Goal: Task Accomplishment & Management: Manage account settings

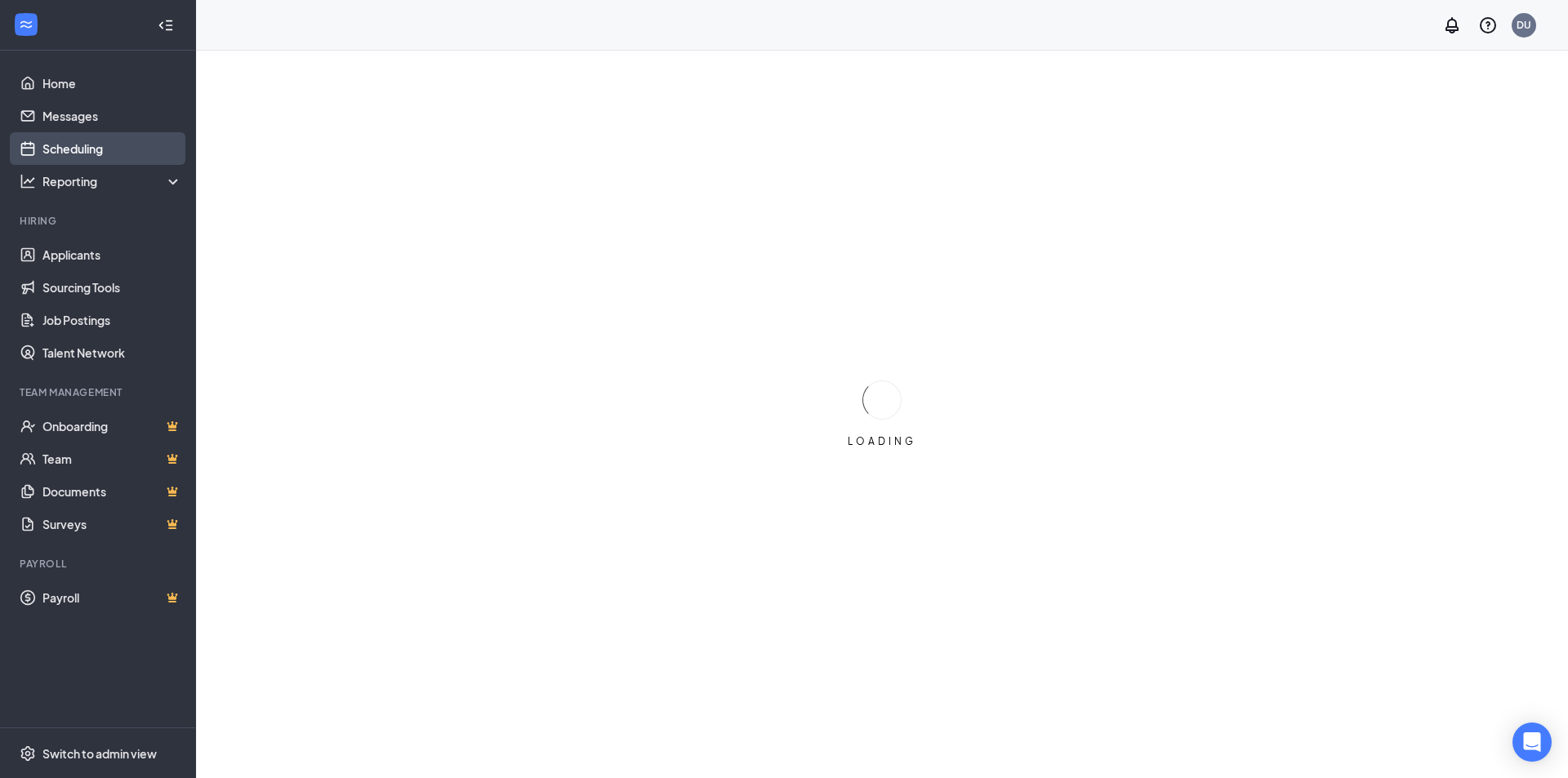
click at [71, 143] on link "Scheduling" at bounding box center [112, 148] width 140 height 33
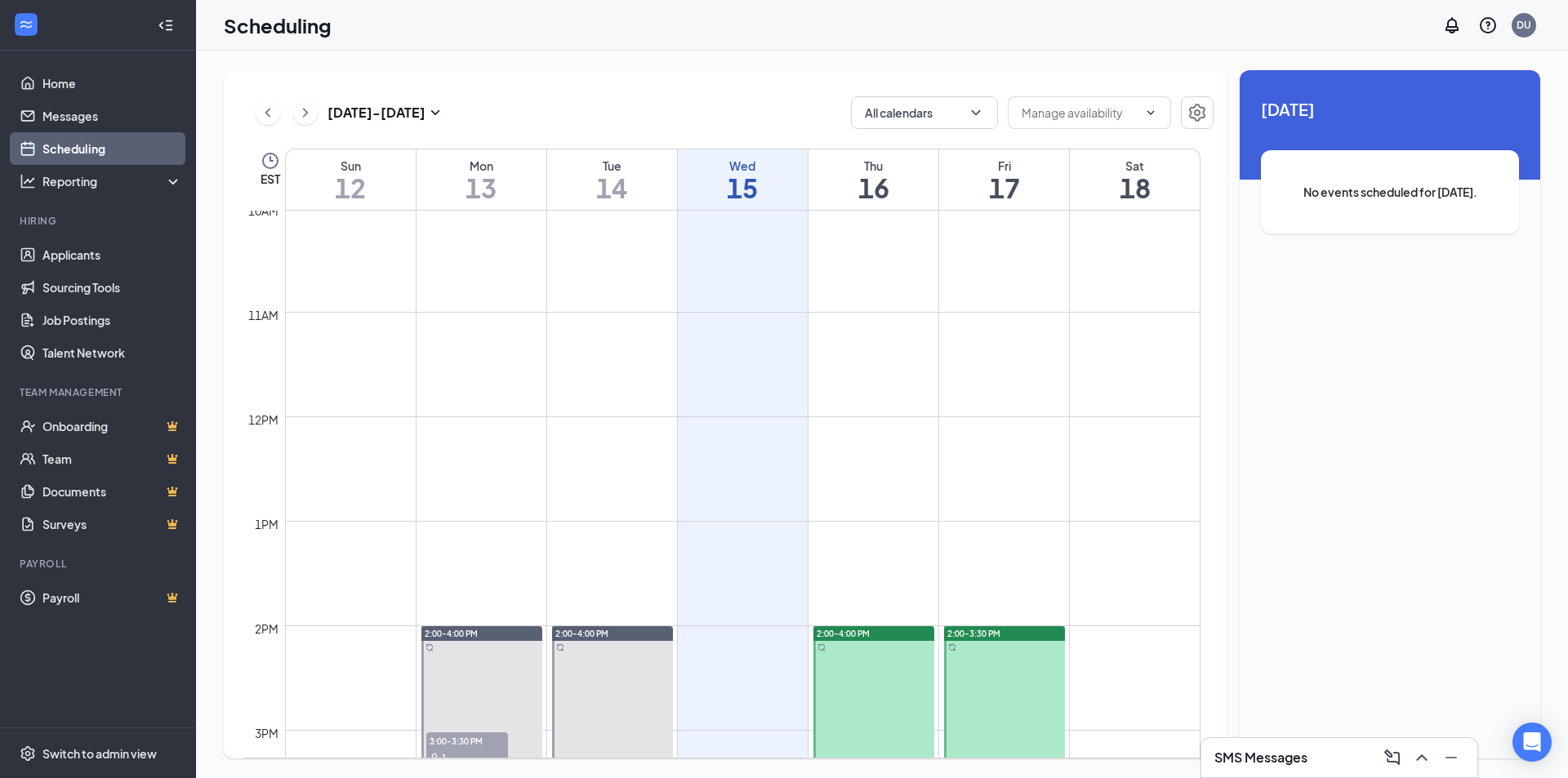
scroll to position [1374, 0]
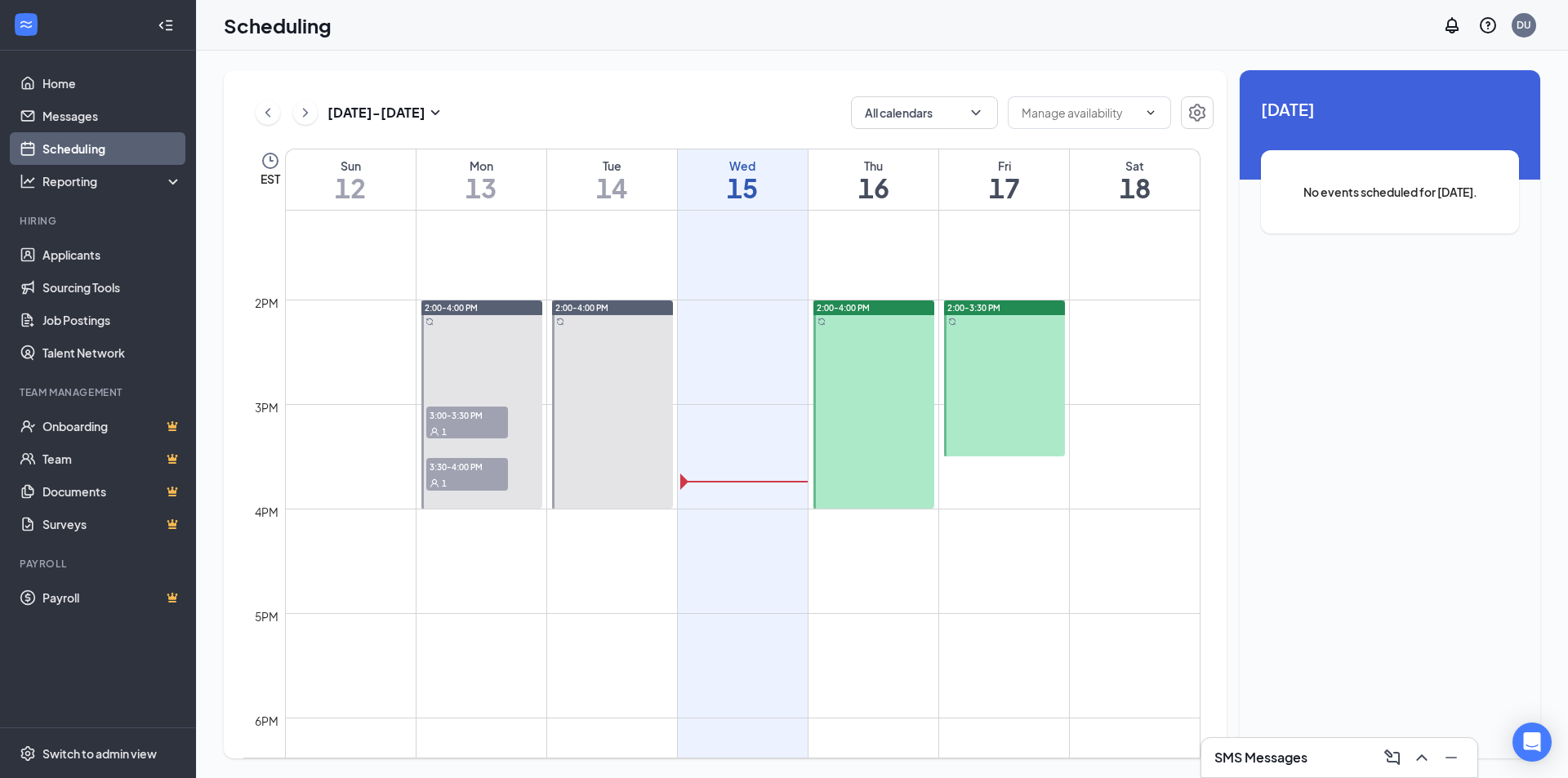
click at [988, 436] on div at bounding box center [1004, 378] width 121 height 156
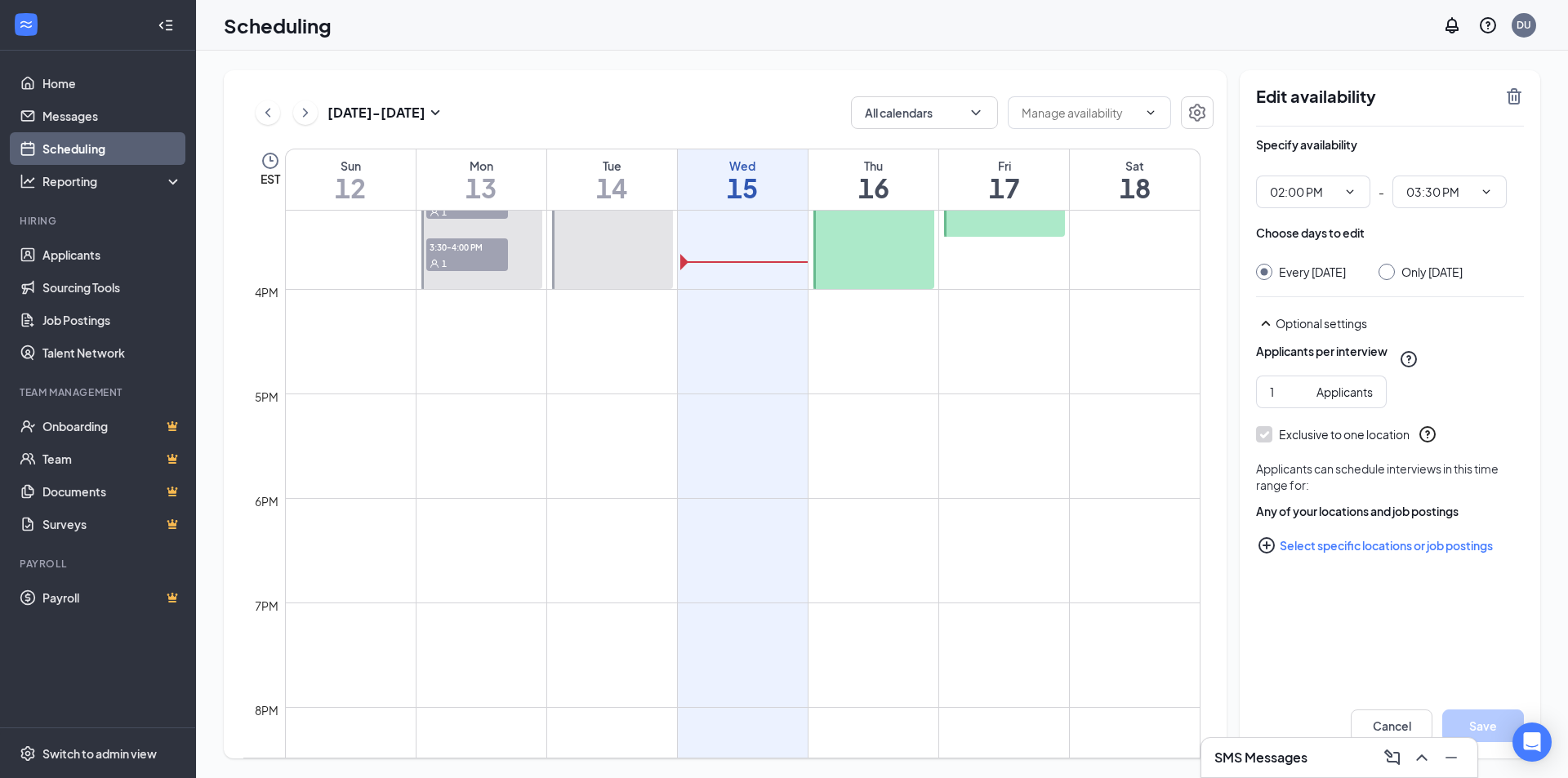
scroll to position [1293, 0]
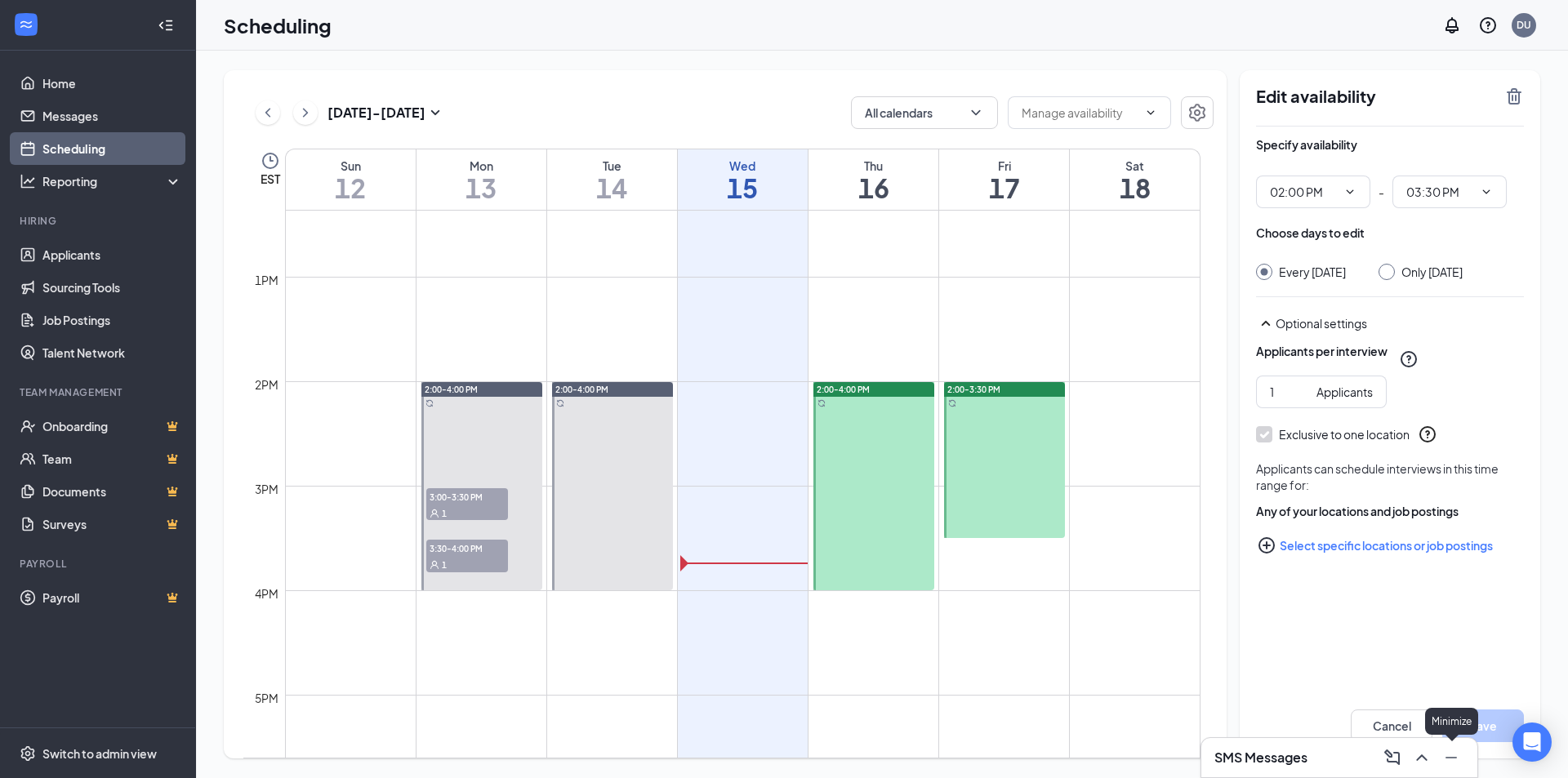
click at [1443, 760] on icon "Minimize" at bounding box center [1451, 757] width 20 height 20
click at [1005, 476] on div at bounding box center [1004, 460] width 121 height 156
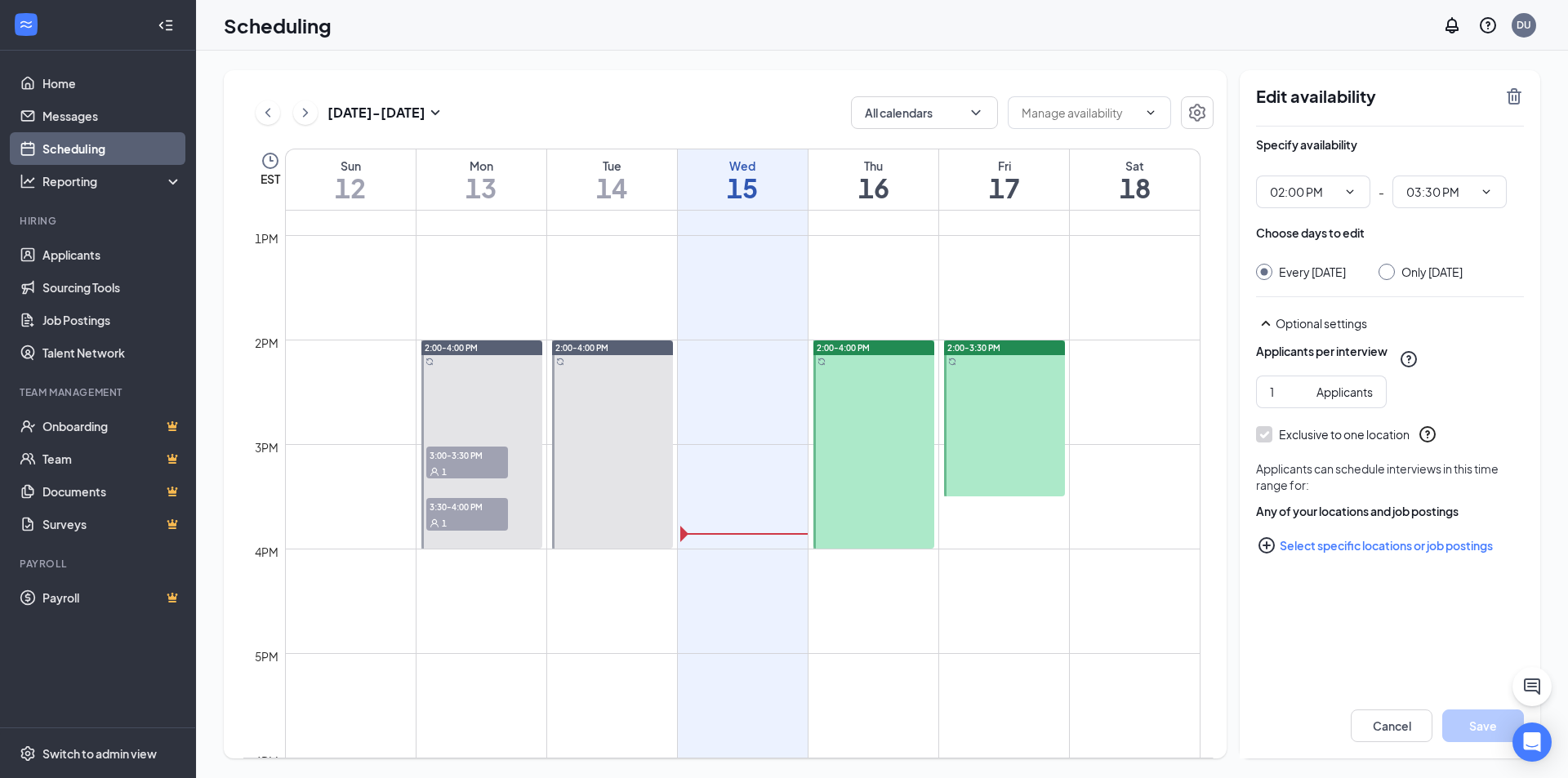
scroll to position [1456, 0]
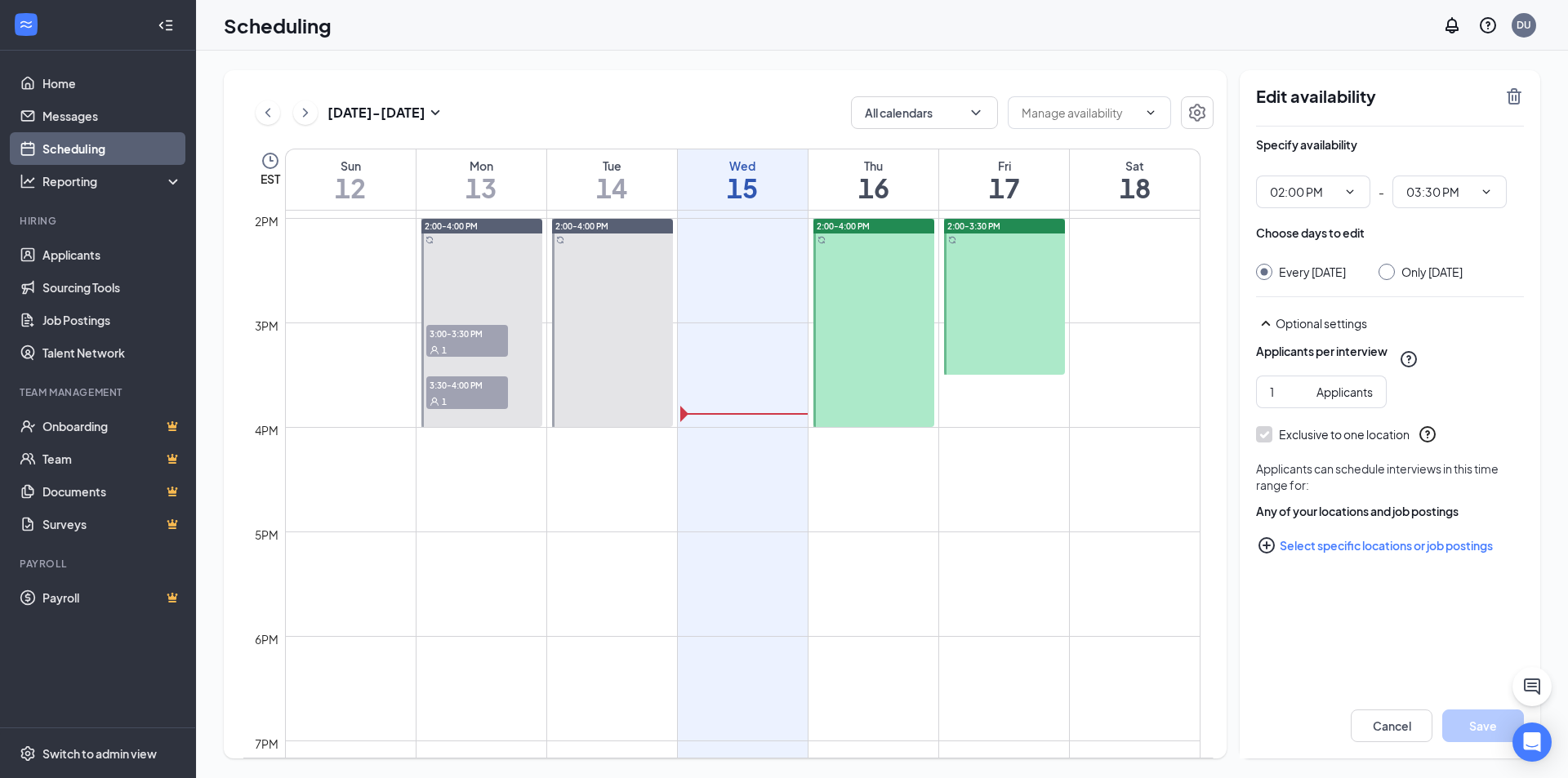
drag, startPoint x: 1005, startPoint y: 299, endPoint x: 953, endPoint y: 300, distance: 52.0
click at [951, 300] on link "2:00-3:30 PM" at bounding box center [1003, 297] width 125 height 157
click at [1445, 195] on input "03:30 PM" at bounding box center [1439, 191] width 67 height 18
click at [1452, 298] on div "04:00 PM" at bounding box center [1443, 303] width 48 height 18
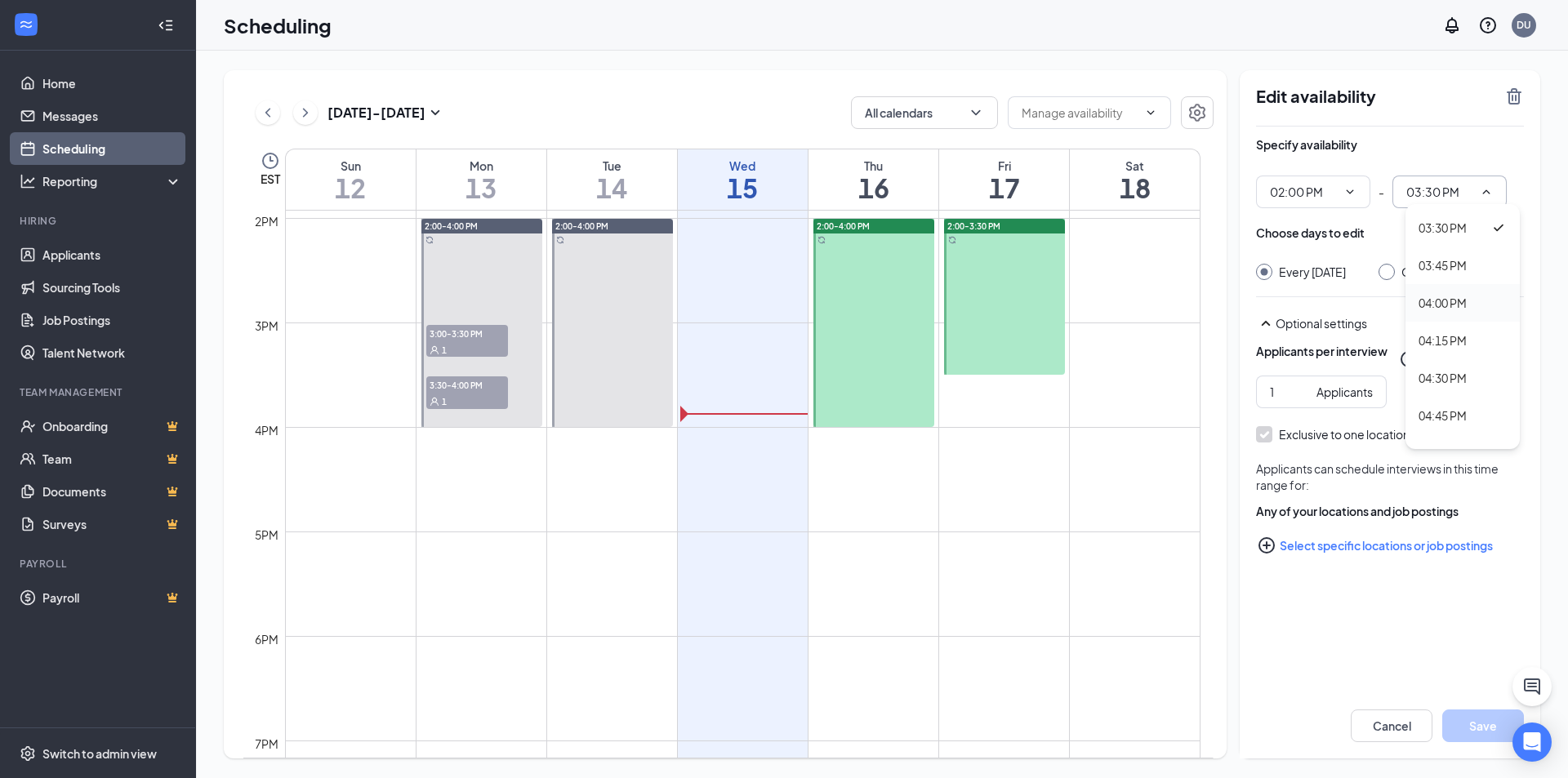
type input "04:00 PM"
click at [1495, 721] on button "Save" at bounding box center [1483, 726] width 82 height 33
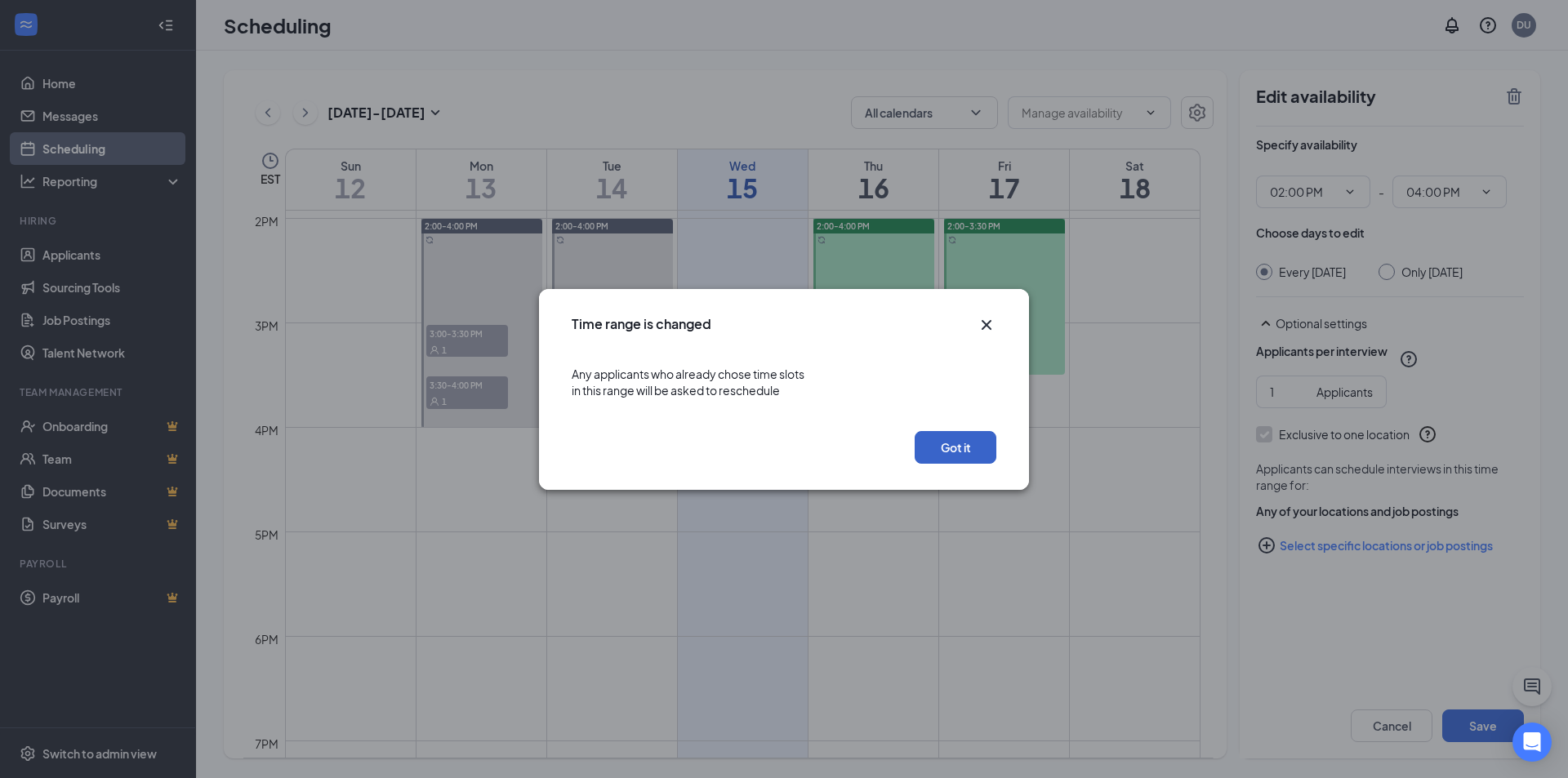
click at [976, 463] on button "Got it" at bounding box center [955, 448] width 82 height 33
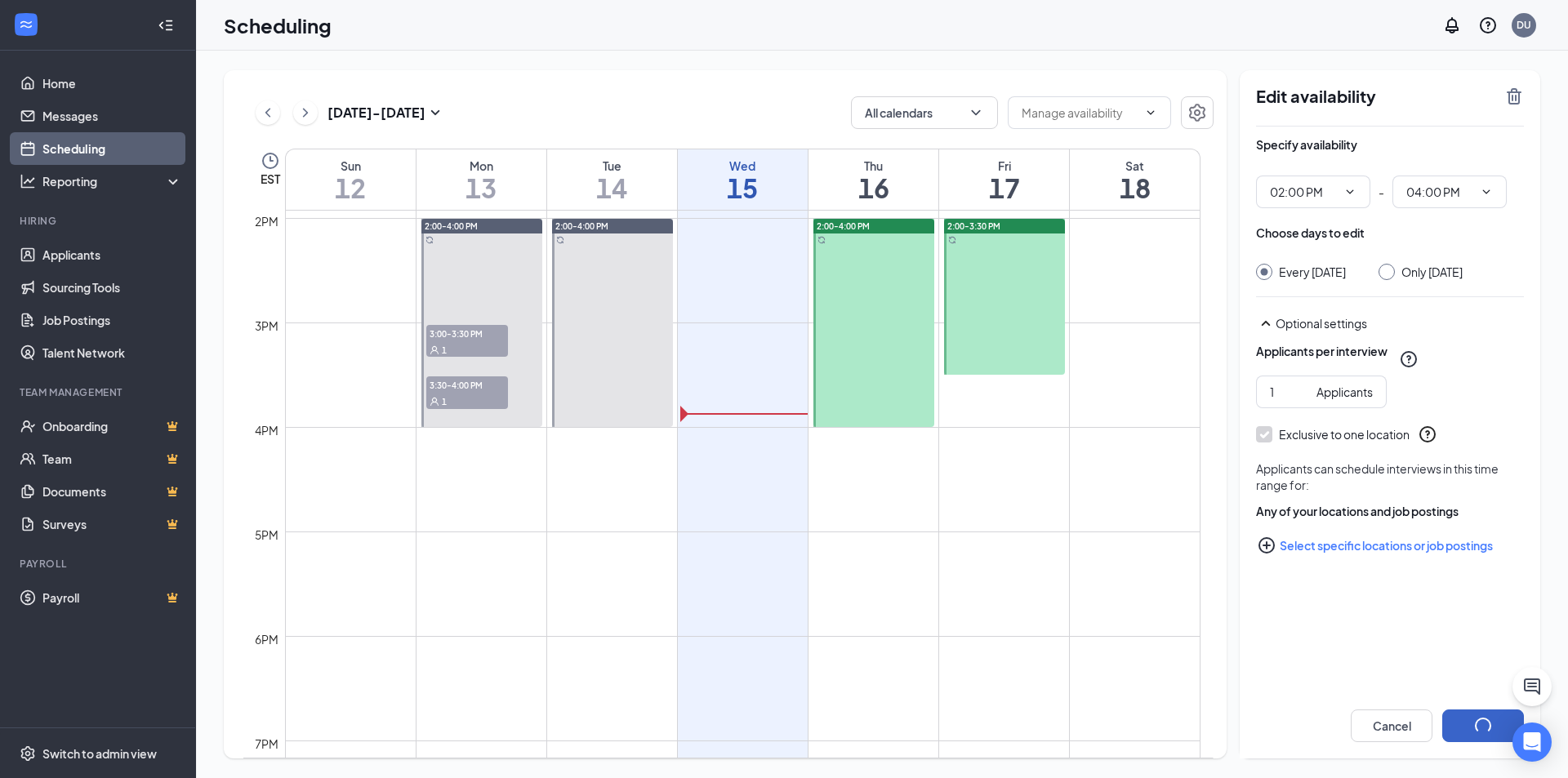
click at [969, 451] on body "Home Messages Scheduling Reporting Hiring Applicants Sourcing Tools Job Posting…" at bounding box center [784, 389] width 1568 height 778
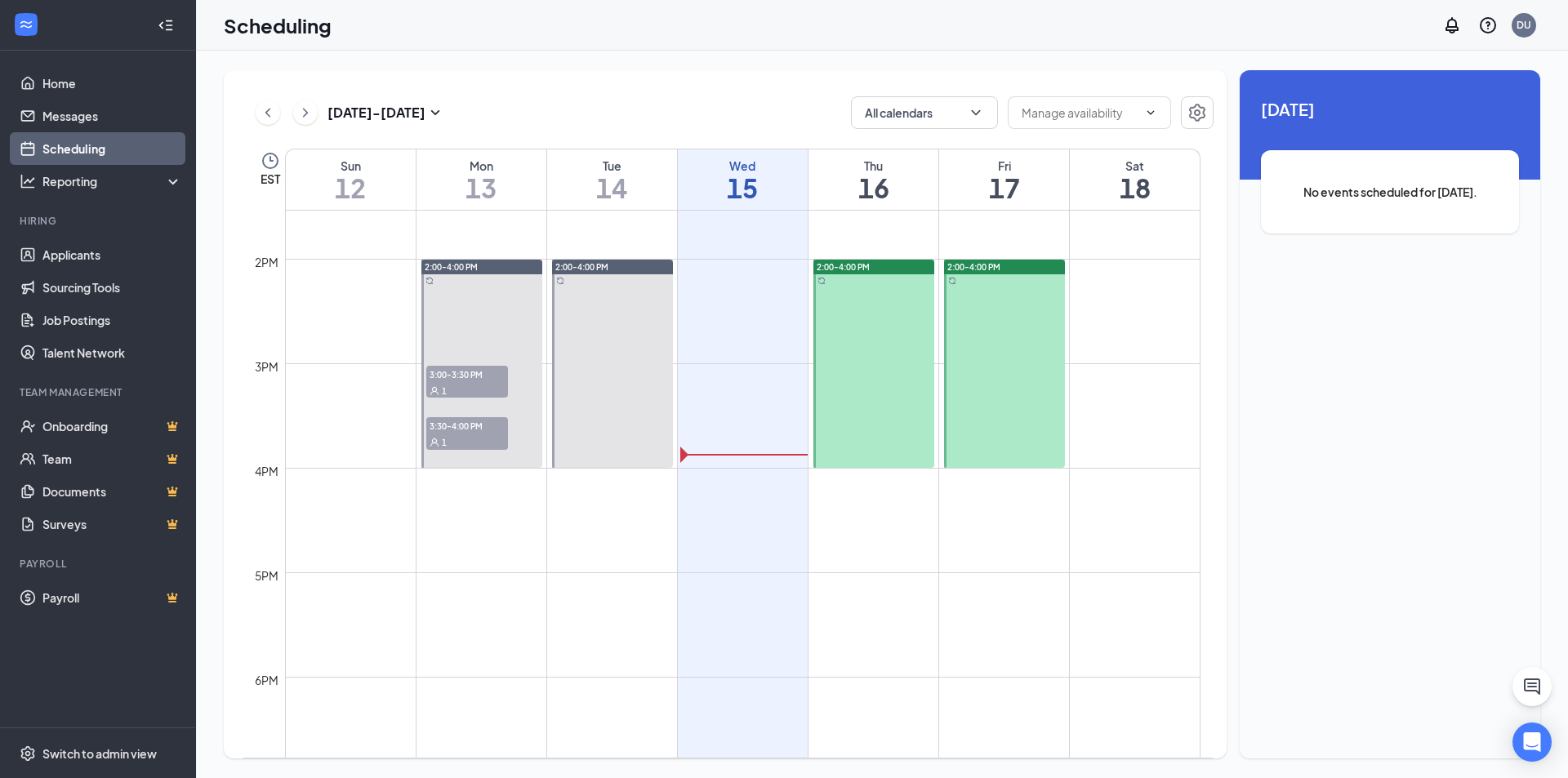
scroll to position [1374, 0]
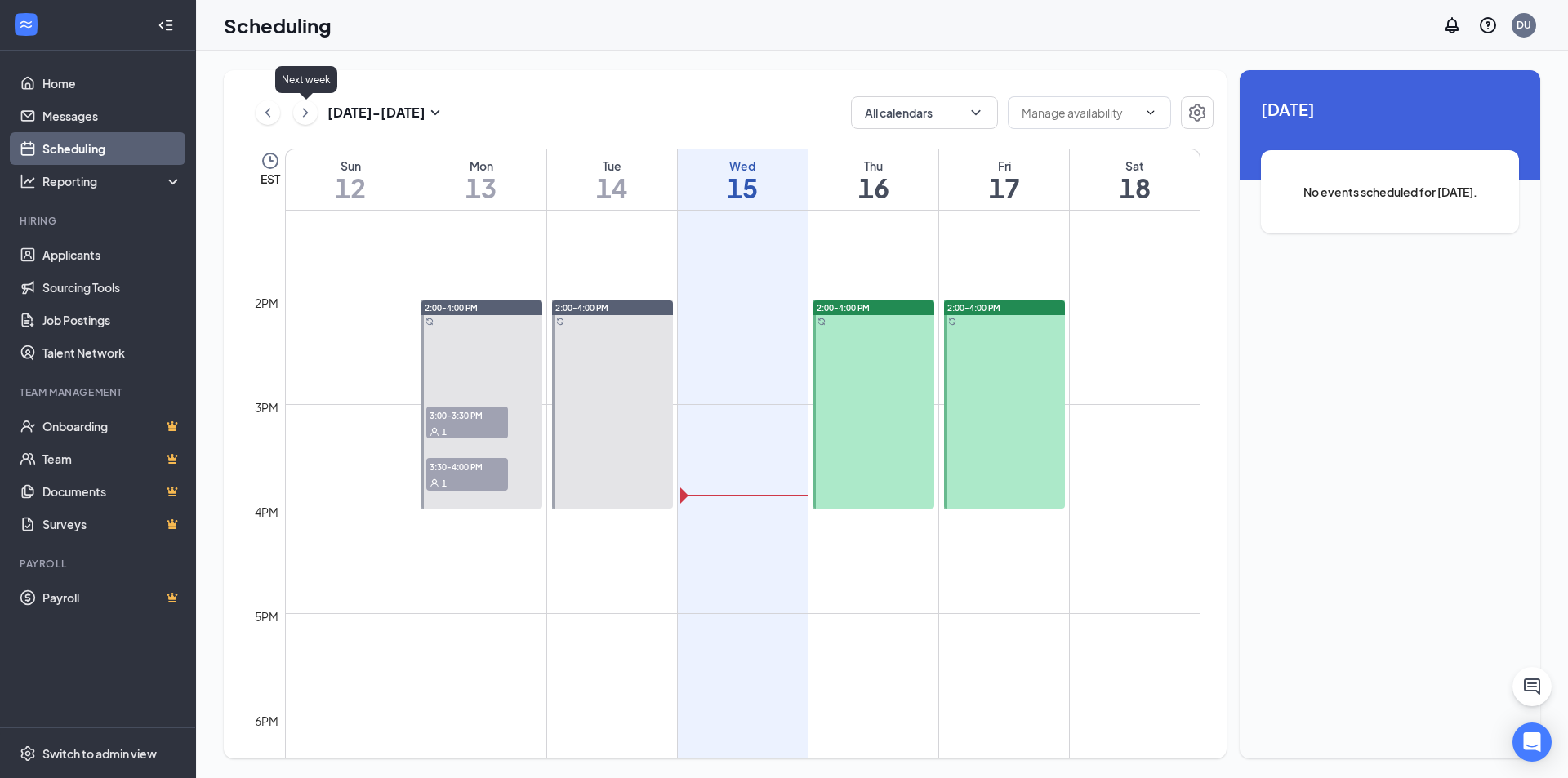
click at [306, 108] on icon "ChevronRight" at bounding box center [305, 112] width 16 height 20
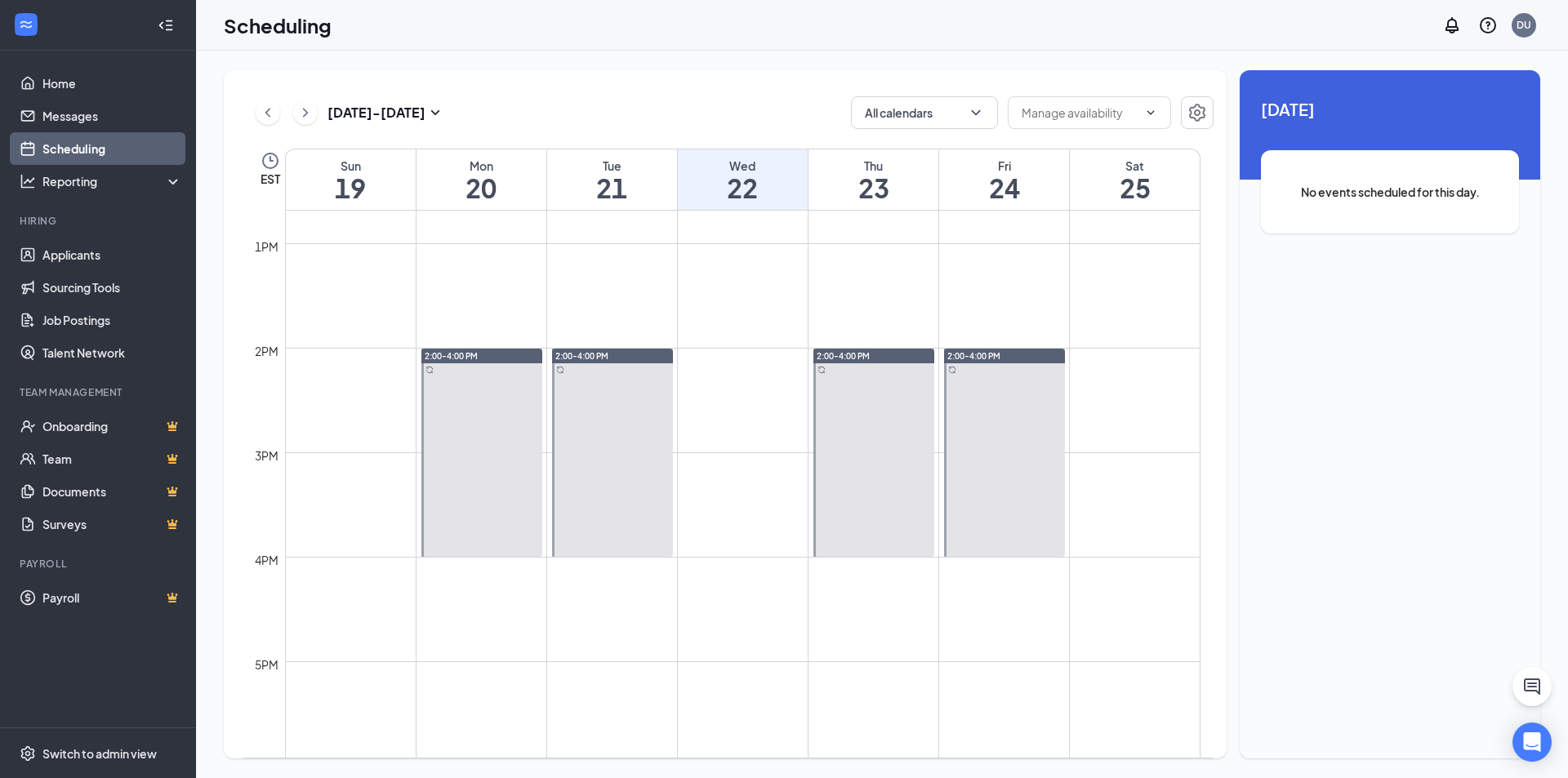
scroll to position [1293, 0]
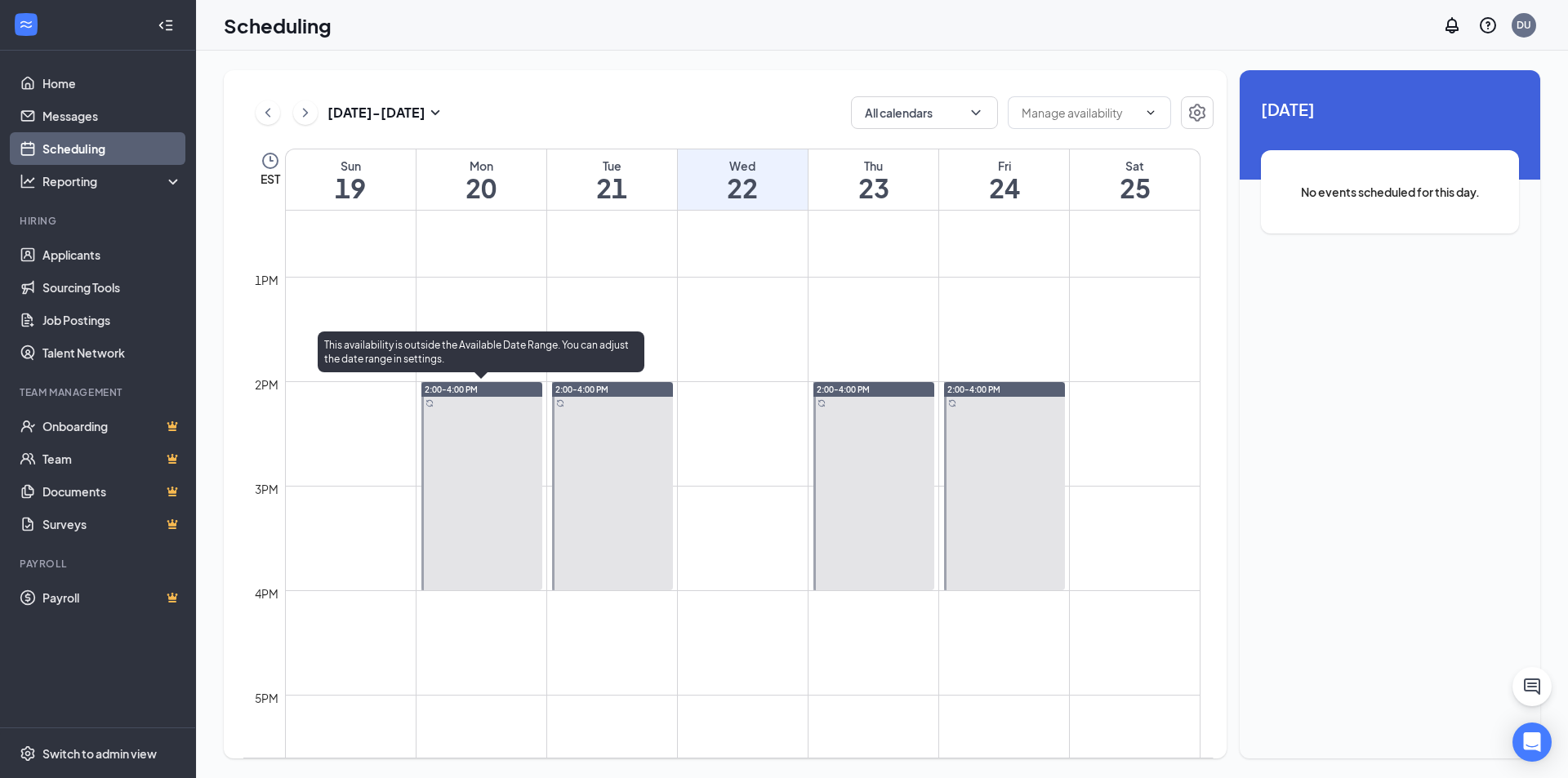
drag, startPoint x: 607, startPoint y: 457, endPoint x: 447, endPoint y: 462, distance: 160.1
click at [447, 462] on div at bounding box center [482, 486] width 121 height 208
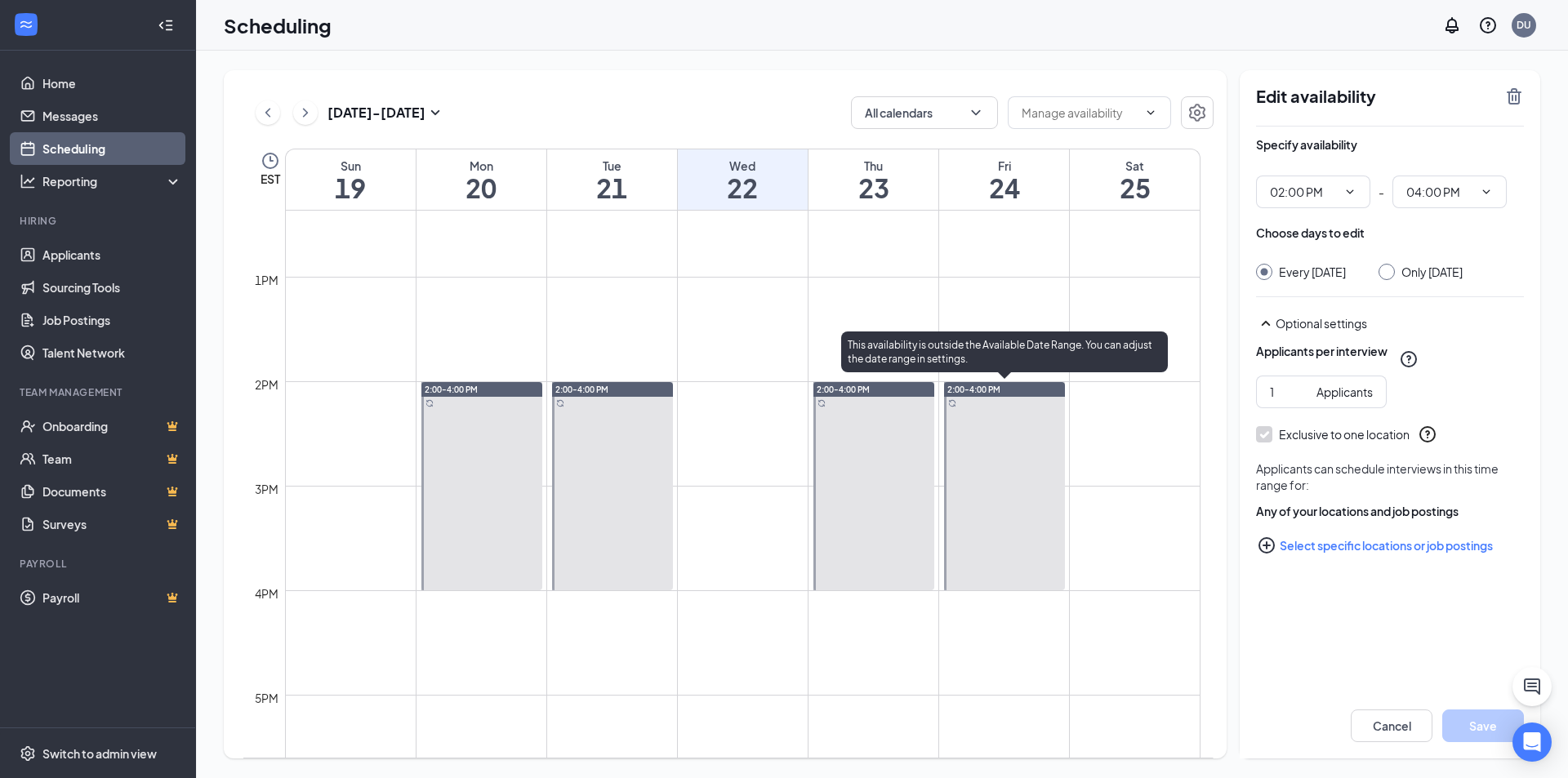
click at [894, 474] on div at bounding box center [874, 486] width 121 height 208
click at [994, 486] on div at bounding box center [1004, 486] width 121 height 208
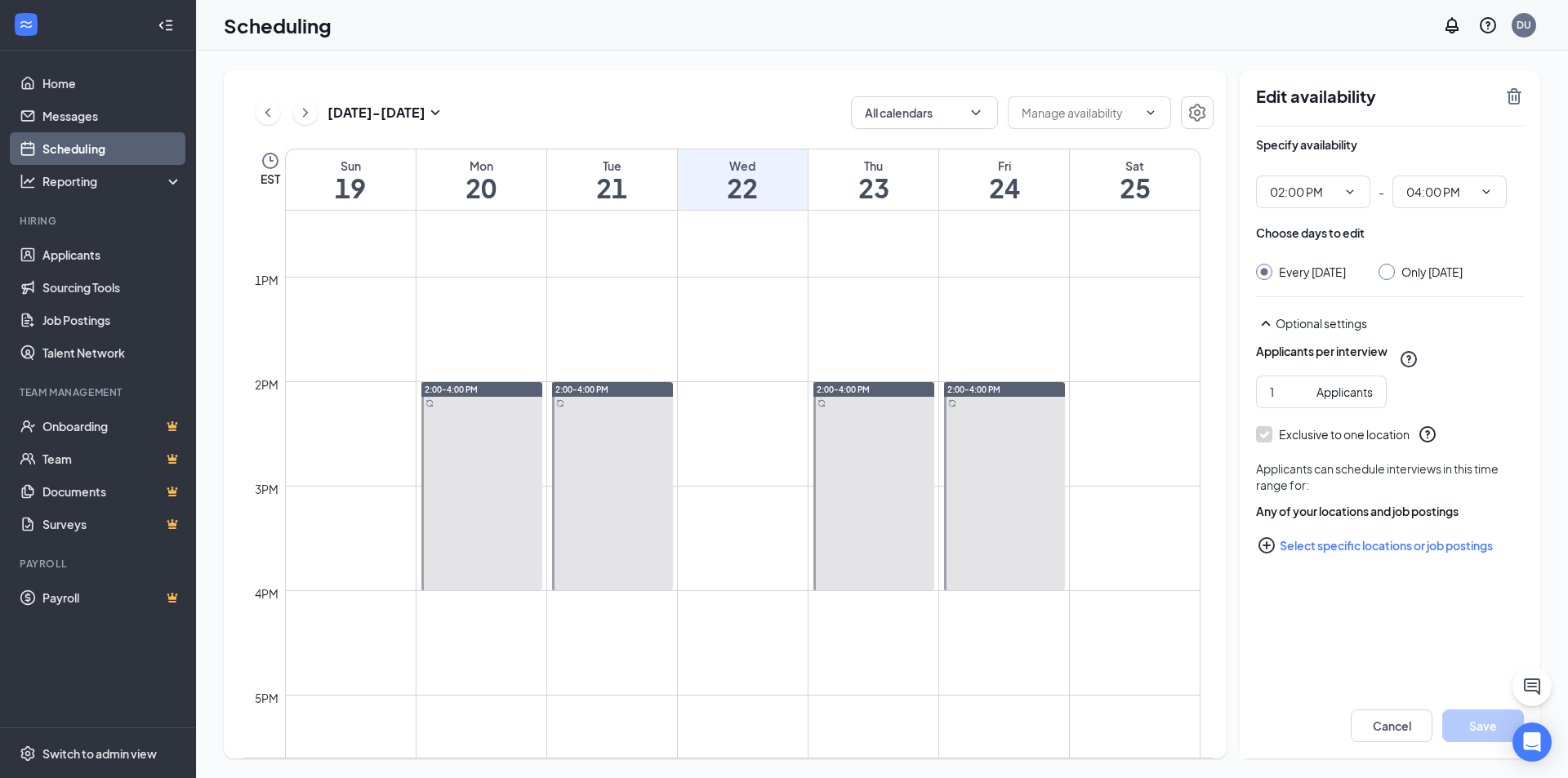
click at [607, 436] on link "2:00-4:00 PM" at bounding box center [611, 486] width 125 height 209
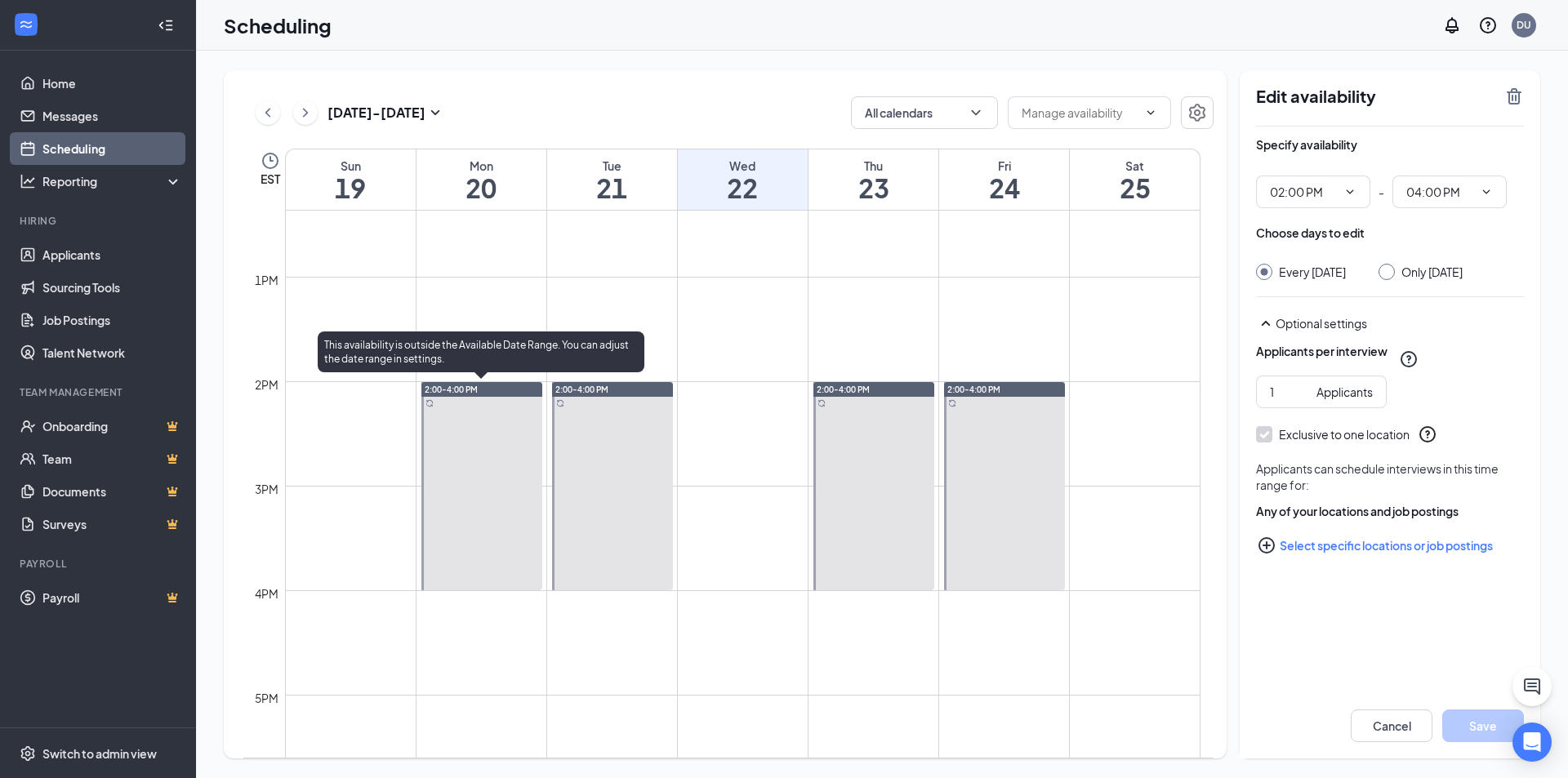
click at [486, 445] on div at bounding box center [482, 486] width 121 height 208
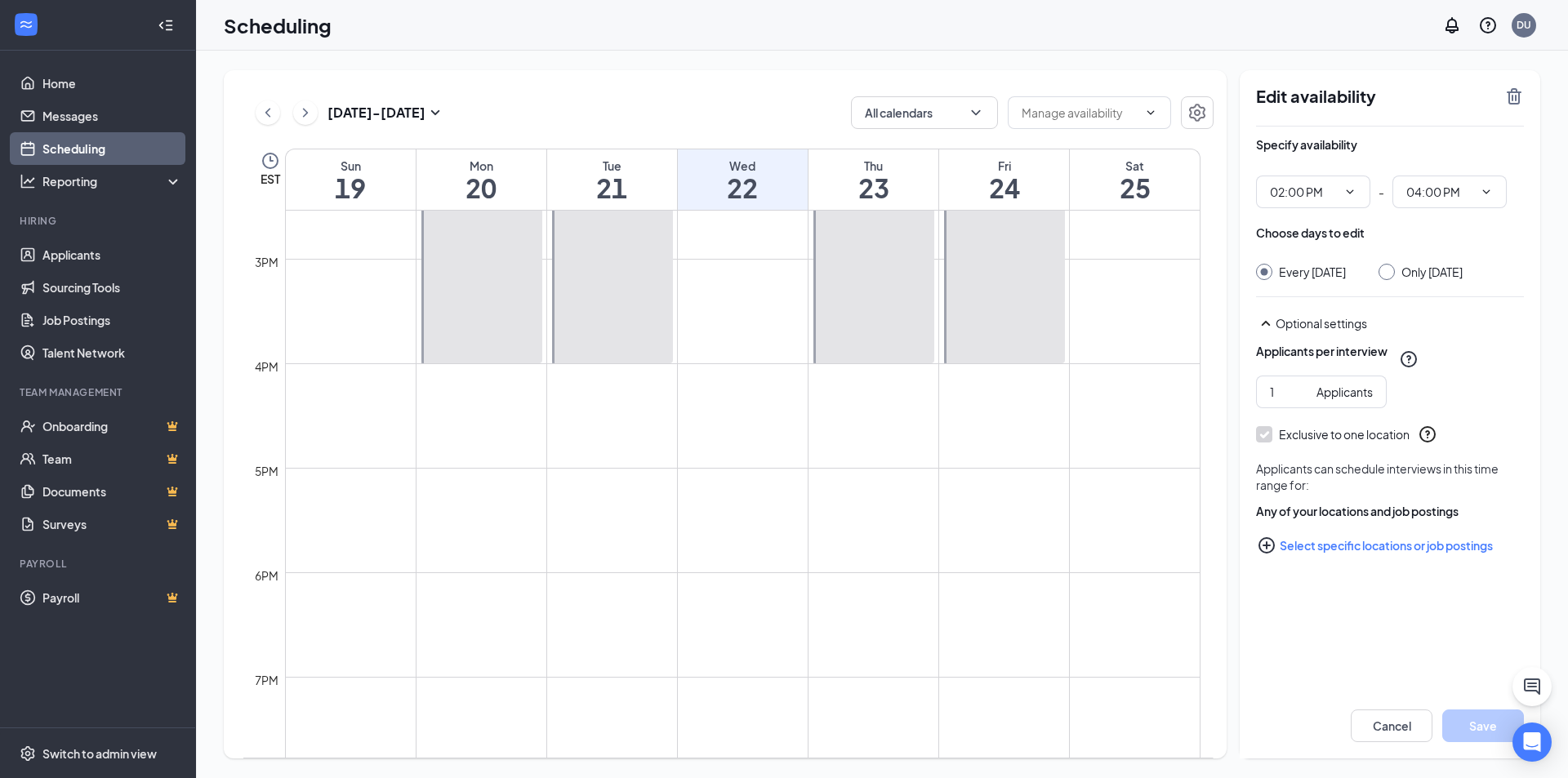
scroll to position [1293, 0]
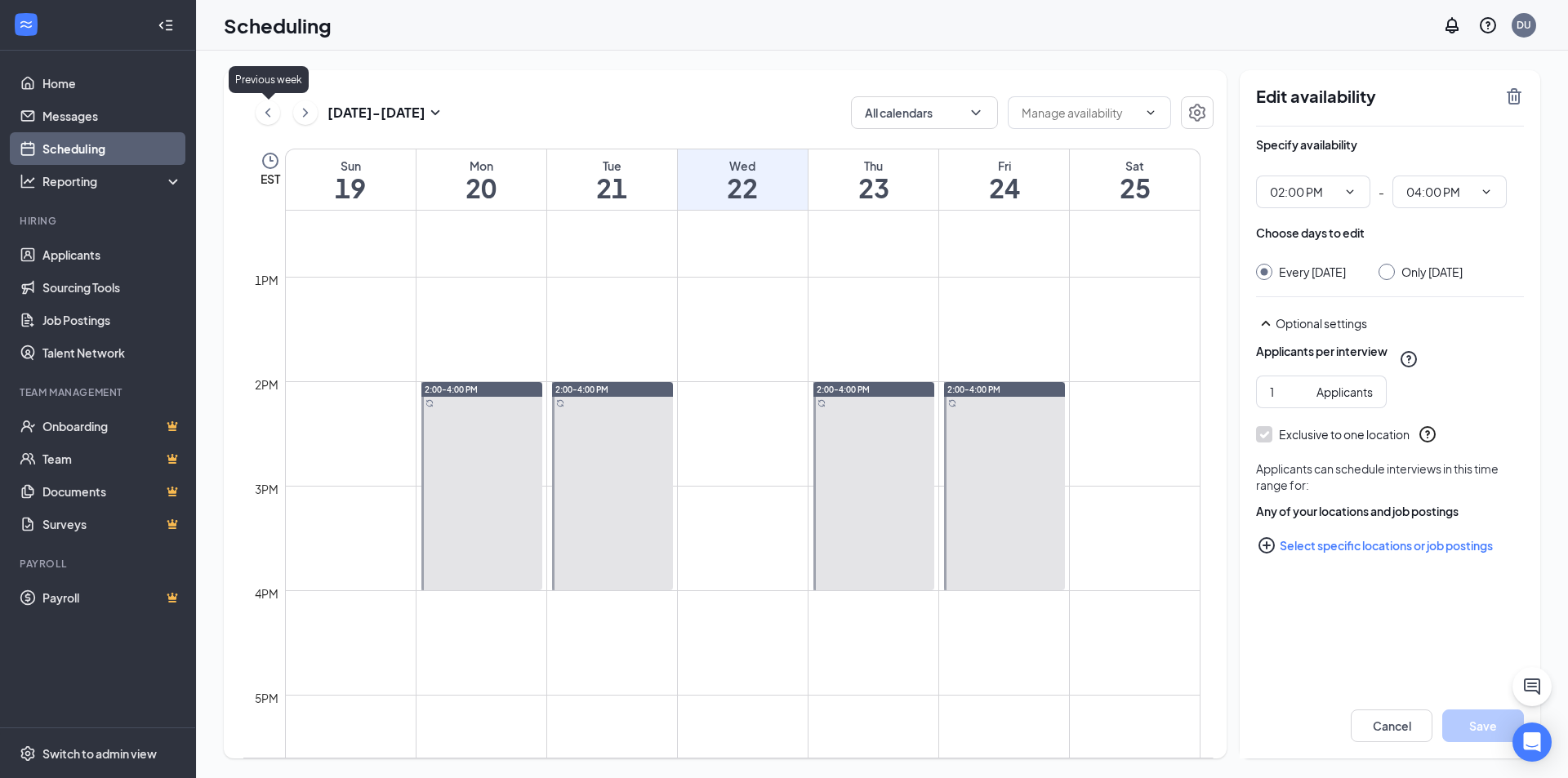
click at [266, 110] on icon "ChevronLeft" at bounding box center [267, 112] width 16 height 20
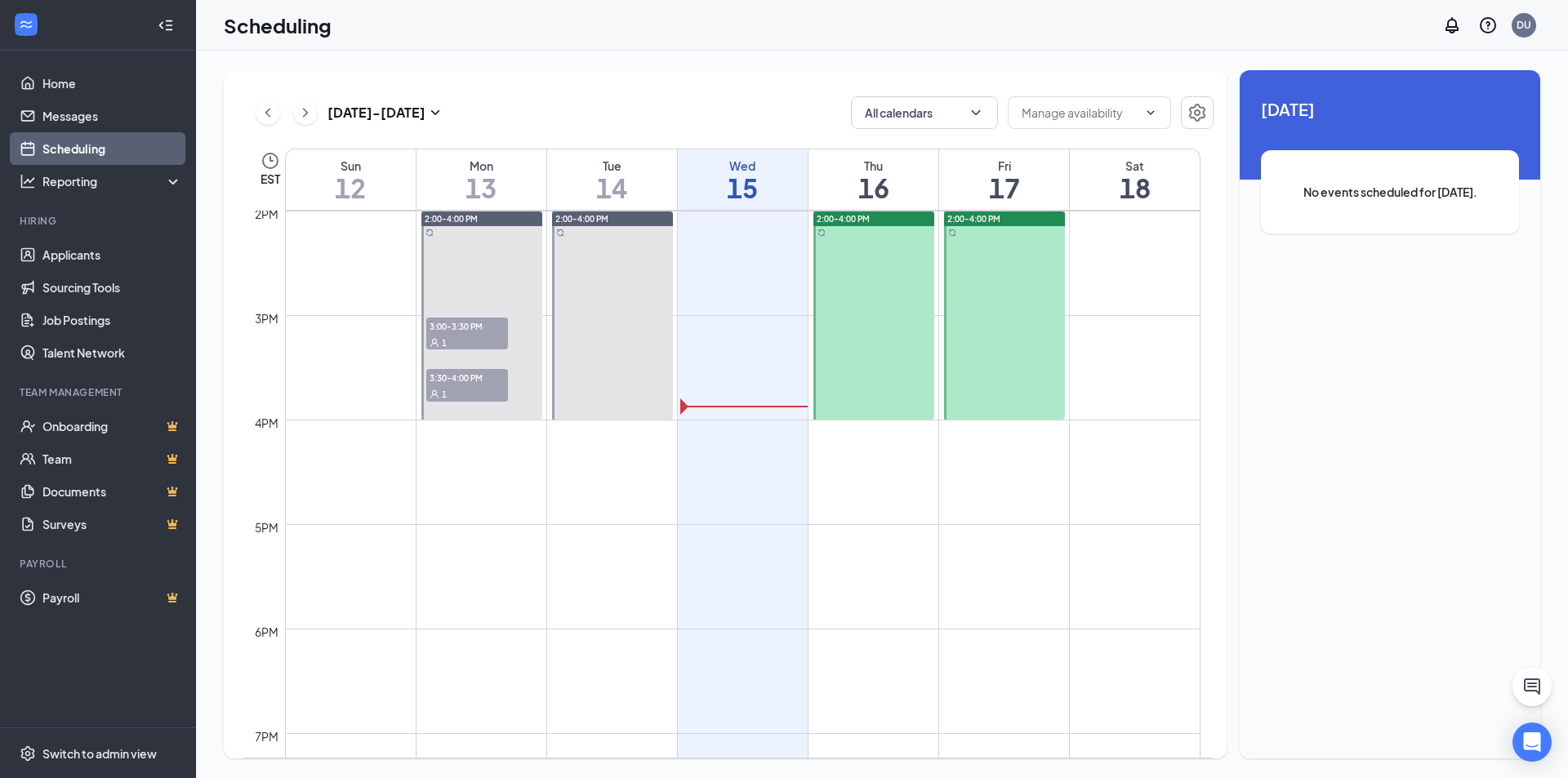
scroll to position [1374, 0]
